Goal: Find specific page/section: Find specific page/section

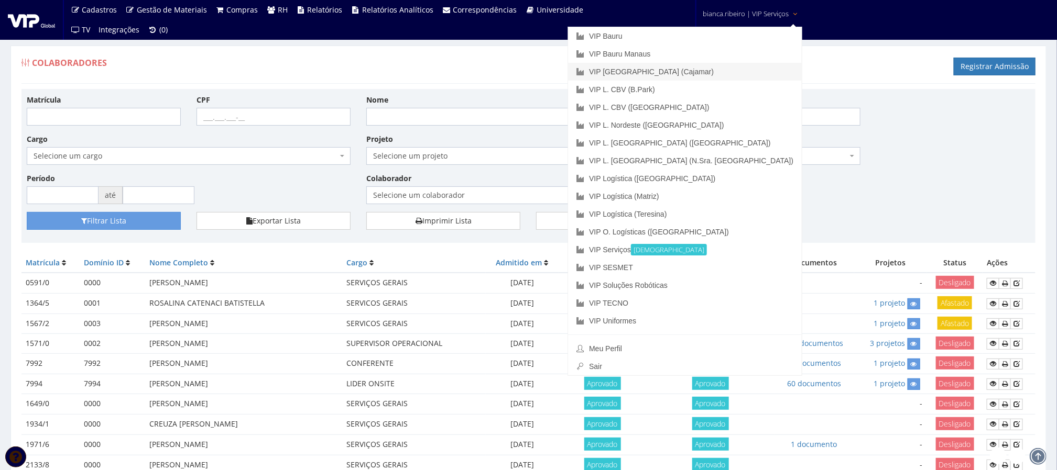
click at [701, 71] on link "VIP [GEOGRAPHIC_DATA] (Cajamar)" at bounding box center [685, 72] width 234 height 18
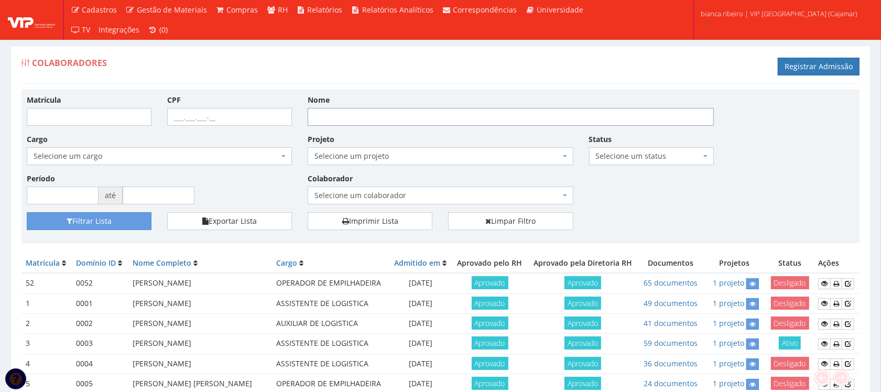
click at [330, 122] on input "Nome" at bounding box center [511, 117] width 406 height 18
type input "[PERSON_NAME]"
click at [27, 212] on button "Filtrar Lista" at bounding box center [89, 221] width 125 height 18
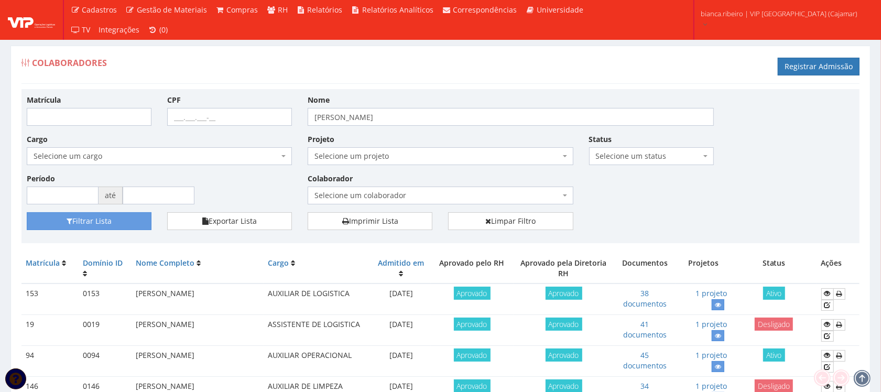
drag, startPoint x: 129, startPoint y: 292, endPoint x: 264, endPoint y: 304, distance: 134.6
click at [264, 304] on td "[PERSON_NAME]" at bounding box center [197, 298] width 132 height 31
copy td "RUAN GABRIEL SANTOS ALMEIDA"
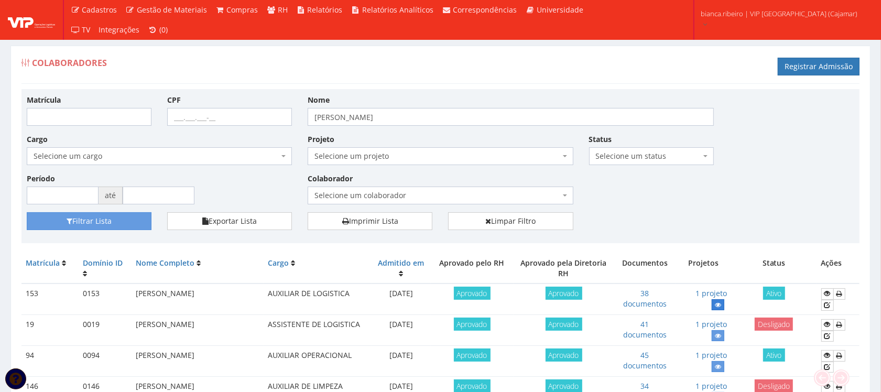
click at [717, 301] on icon at bounding box center [718, 304] width 6 height 7
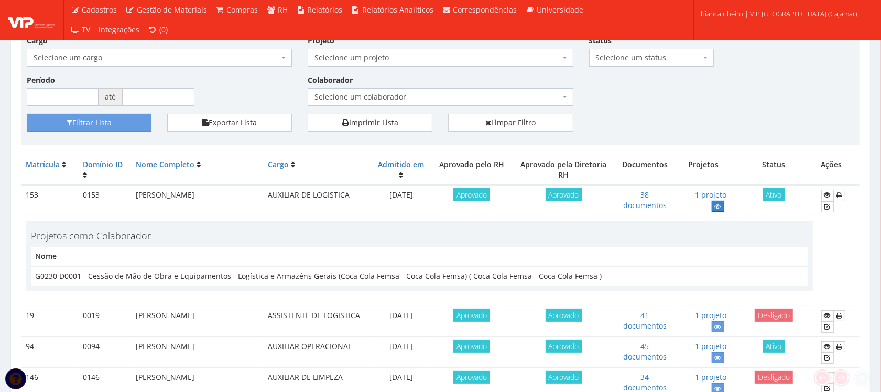
scroll to position [196, 0]
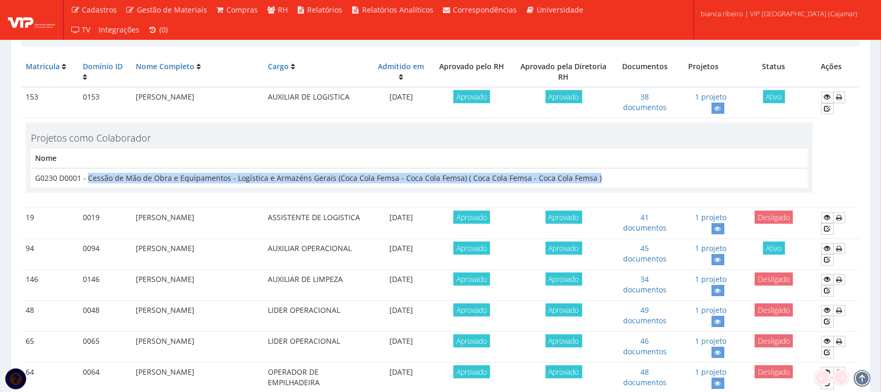
drag, startPoint x: 591, startPoint y: 180, endPoint x: 88, endPoint y: 181, distance: 502.9
click at [88, 181] on td "G0230 D0001 - Cessão de Mão de Obra e Equipamentos - Logística e Armazéns Gerai…" at bounding box center [419, 177] width 776 height 19
copy td "Cessão de Mão de Obra e Equipamentos - Logística e Armazéns Gerais (Coca Cola F…"
